Goal: Task Accomplishment & Management: Use online tool/utility

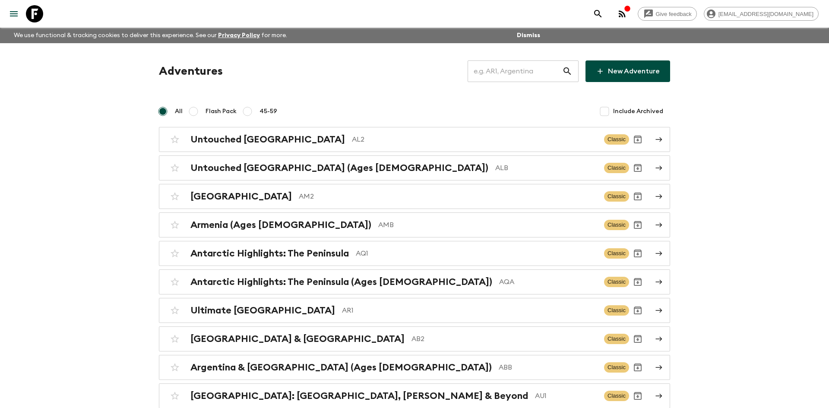
click at [499, 76] on input "text" at bounding box center [514, 71] width 95 height 24
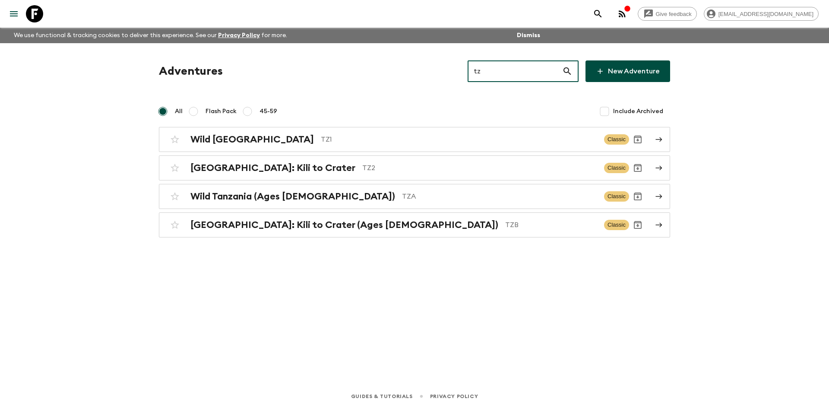
type input "tz1"
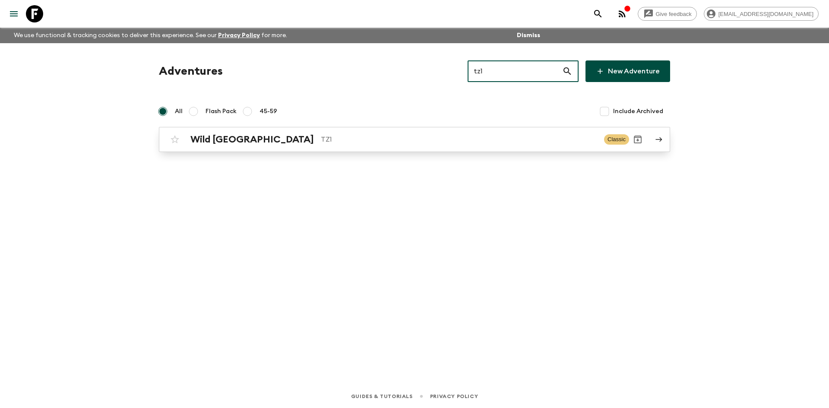
click at [299, 148] on link "Wild Tanzania TZ1 Classic" at bounding box center [414, 139] width 511 height 25
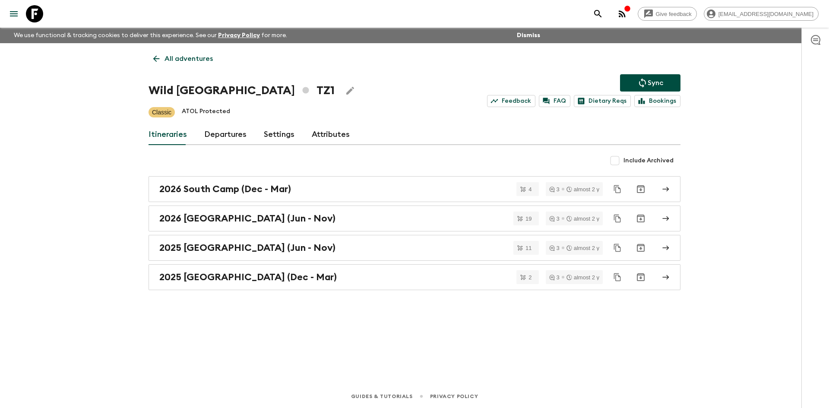
click at [642, 80] on icon "Sync adventure departures to the booking engine" at bounding box center [642, 82] width 7 height 9
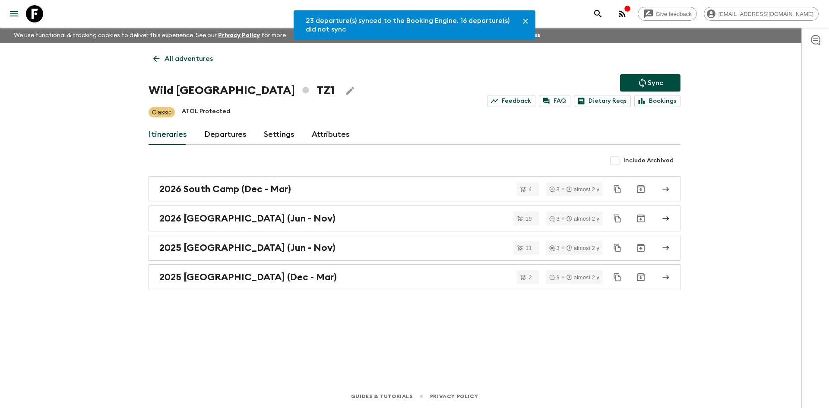
click at [231, 131] on link "Departures" at bounding box center [225, 134] width 42 height 21
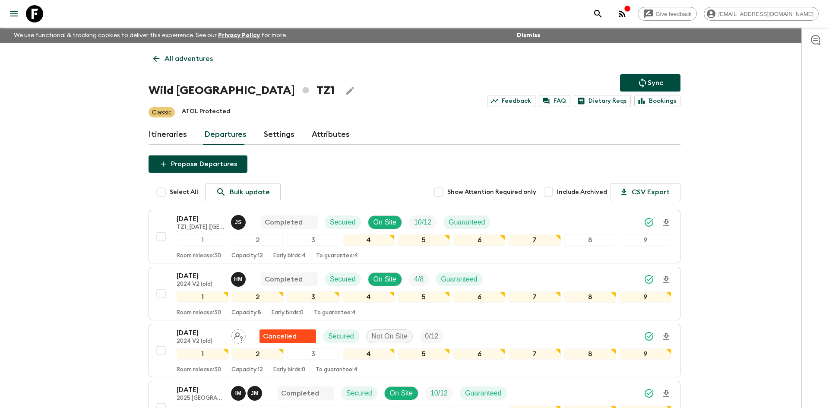
click at [197, 60] on p "All adventures" at bounding box center [188, 59] width 48 height 10
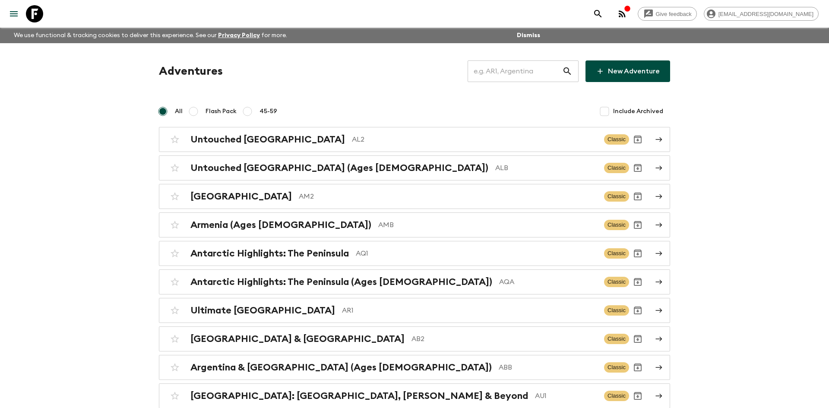
click at [493, 69] on input "text" at bounding box center [514, 71] width 95 height 24
type input "eg1"
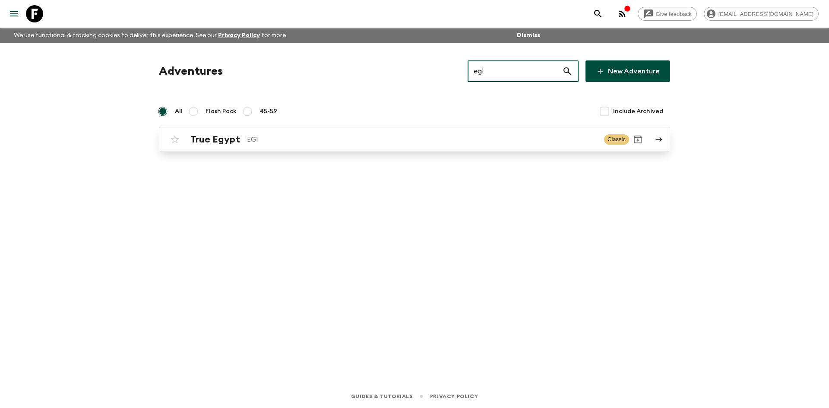
click at [290, 150] on link "True Egypt EG1 Classic" at bounding box center [414, 139] width 511 height 25
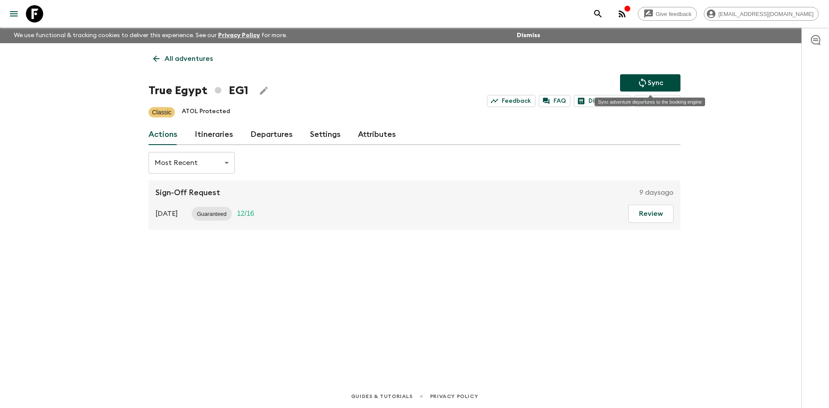
click at [675, 81] on button "Sync" at bounding box center [650, 82] width 60 height 17
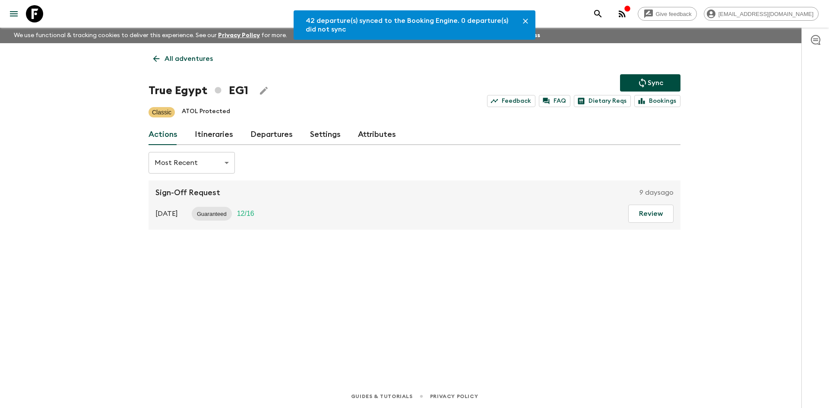
click at [284, 133] on link "Departures" at bounding box center [271, 134] width 42 height 21
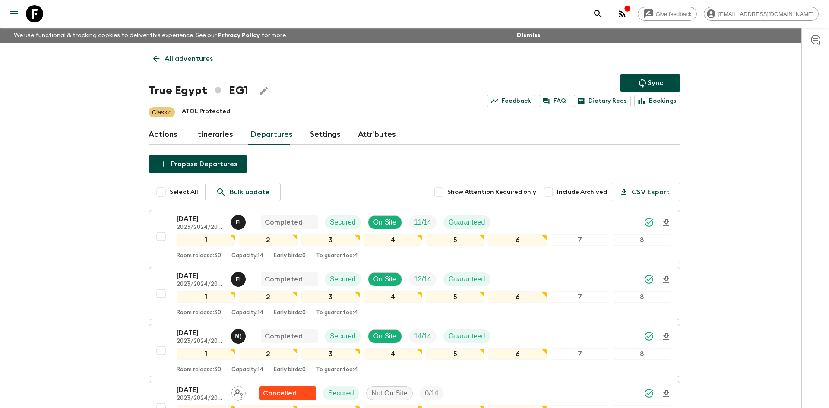
click at [664, 79] on button "Sync" at bounding box center [650, 82] width 60 height 17
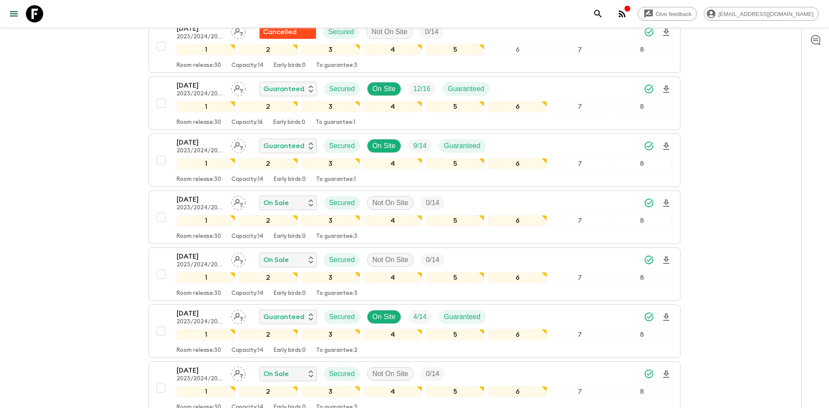
scroll to position [589, 0]
click at [665, 89] on icon "Download Onboarding" at bounding box center [666, 89] width 6 height 7
